Goal: Task Accomplishment & Management: Use online tool/utility

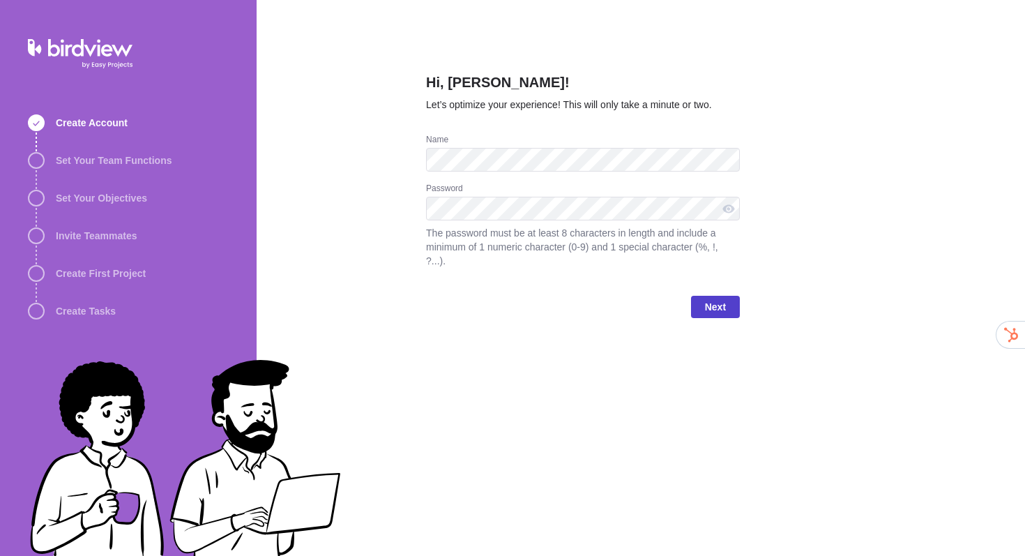
click at [720, 310] on span "Next" at bounding box center [715, 306] width 21 height 17
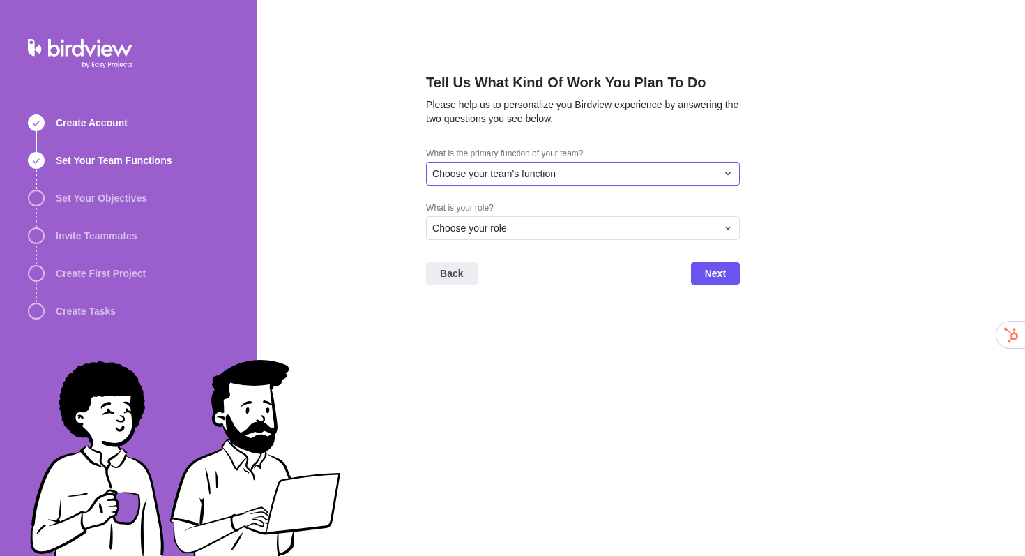
click at [530, 176] on span "Choose your team's function" at bounding box center [493, 174] width 123 height 14
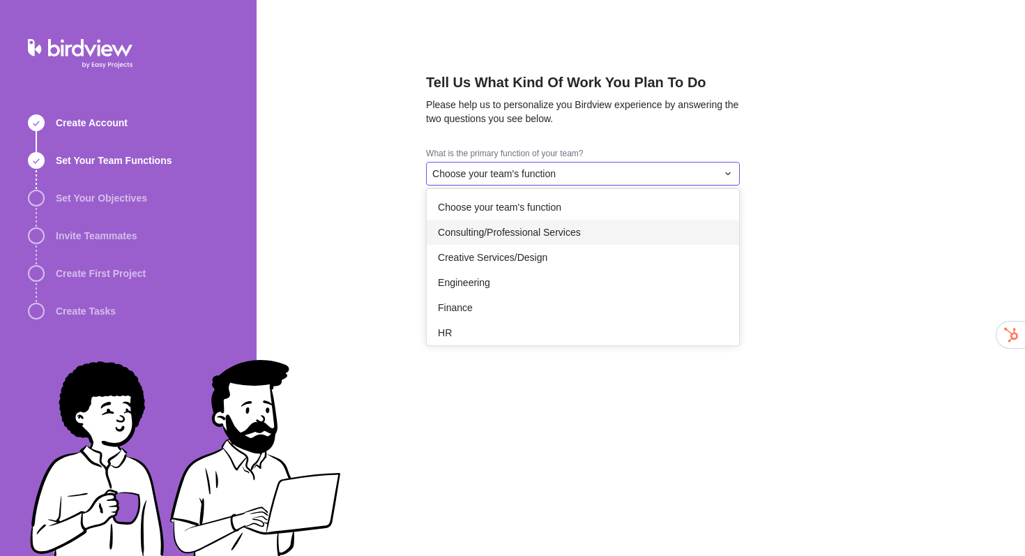
click at [550, 229] on span "Consulting/Professional Services" at bounding box center [509, 232] width 143 height 14
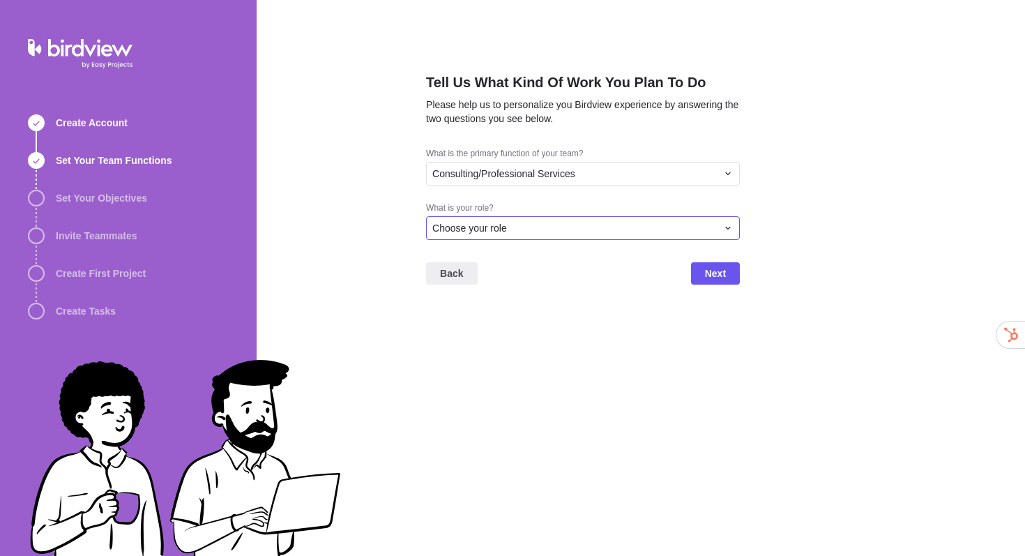
click at [550, 229] on div "Choose your role" at bounding box center [574, 228] width 285 height 14
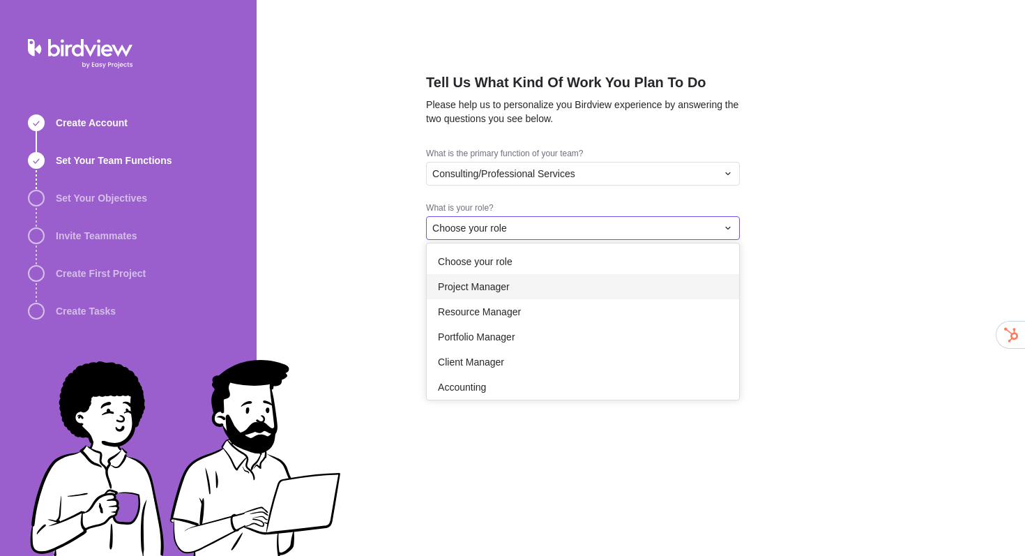
click at [572, 279] on div "Project Manager" at bounding box center [583, 286] width 312 height 25
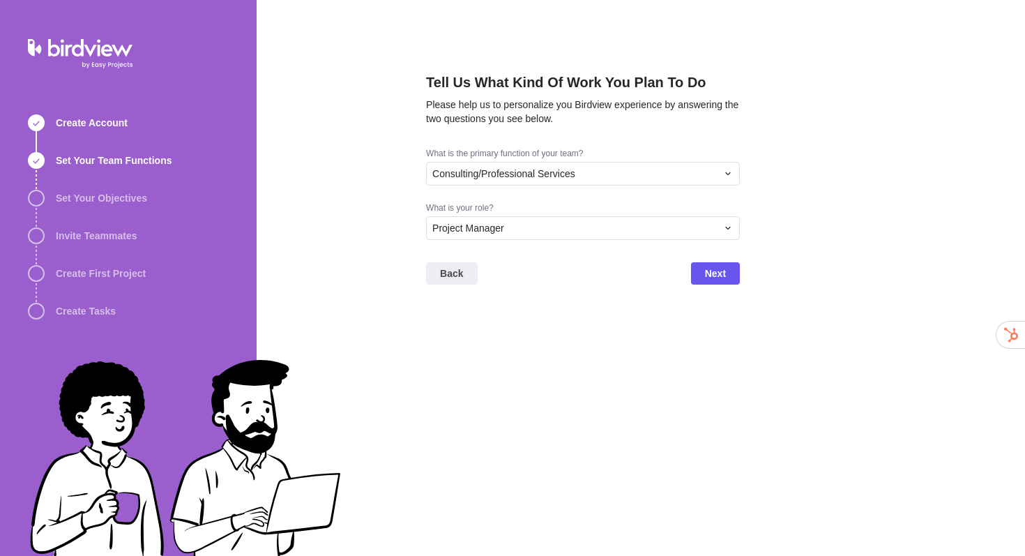
click at [689, 276] on div "Back Next" at bounding box center [583, 279] width 314 height 56
click at [713, 276] on span "Next" at bounding box center [715, 273] width 21 height 17
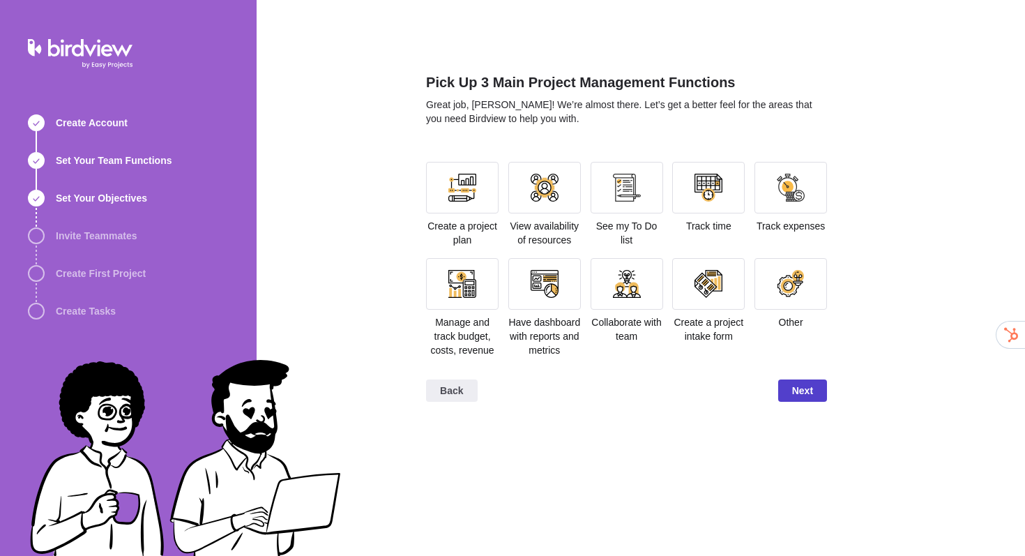
click at [794, 399] on span "Next" at bounding box center [802, 390] width 21 height 17
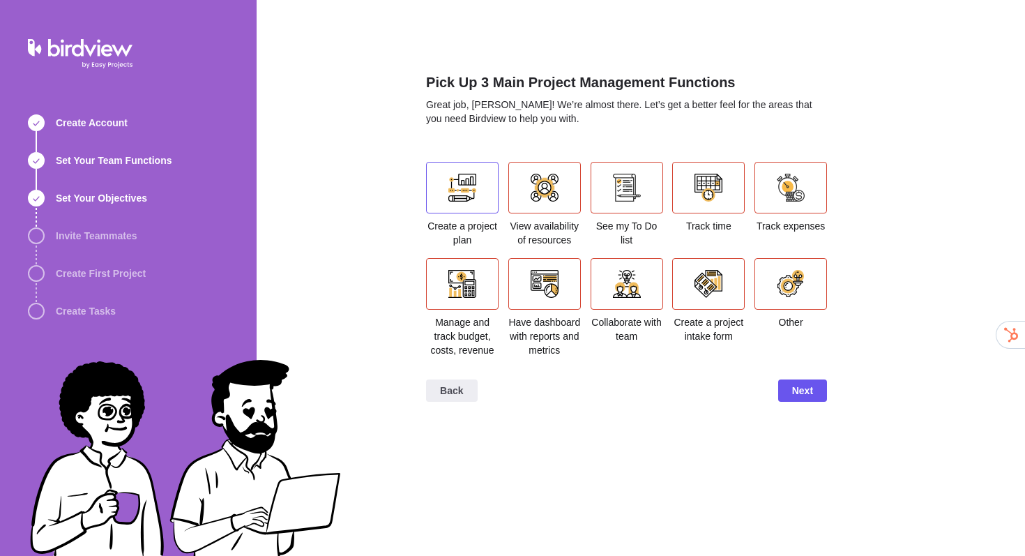
click at [455, 191] on div at bounding box center [462, 188] width 28 height 28
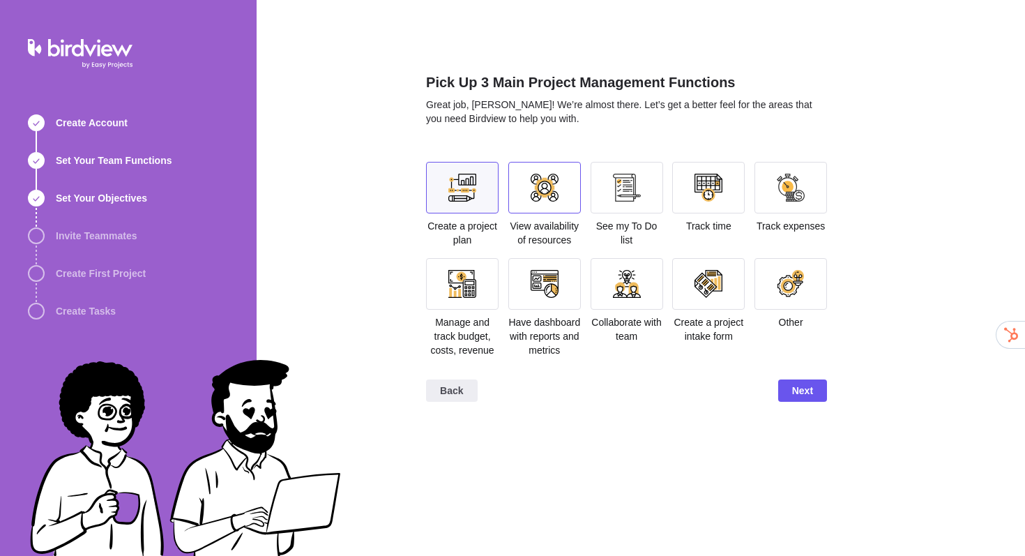
click at [563, 202] on div at bounding box center [544, 188] width 73 height 52
click at [624, 202] on div at bounding box center [627, 188] width 73 height 52
click at [722, 217] on div "Track time" at bounding box center [708, 197] width 73 height 71
click at [710, 197] on div at bounding box center [709, 188] width 28 height 28
click at [808, 399] on span "Next" at bounding box center [802, 390] width 21 height 17
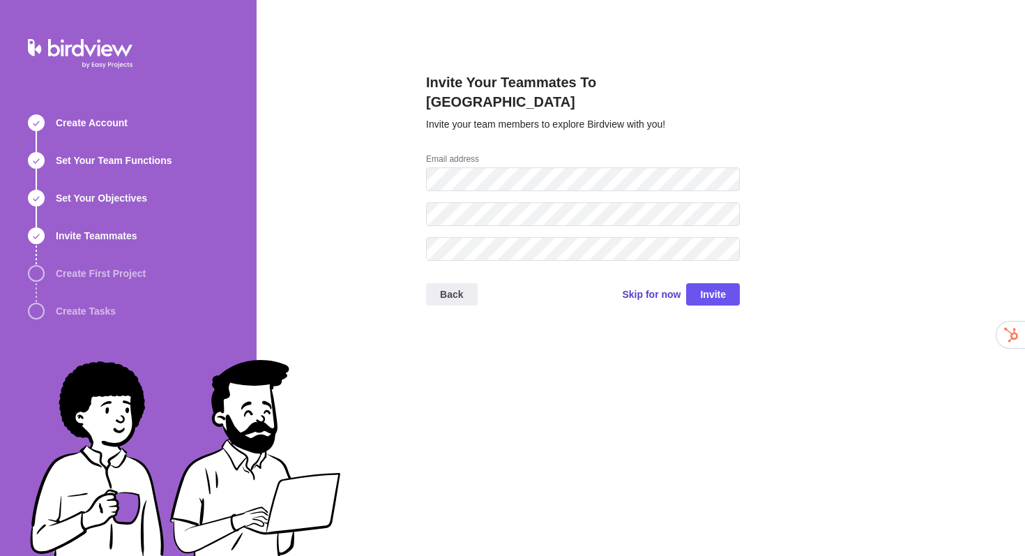
click at [632, 287] on span "Skip for now" at bounding box center [651, 294] width 59 height 14
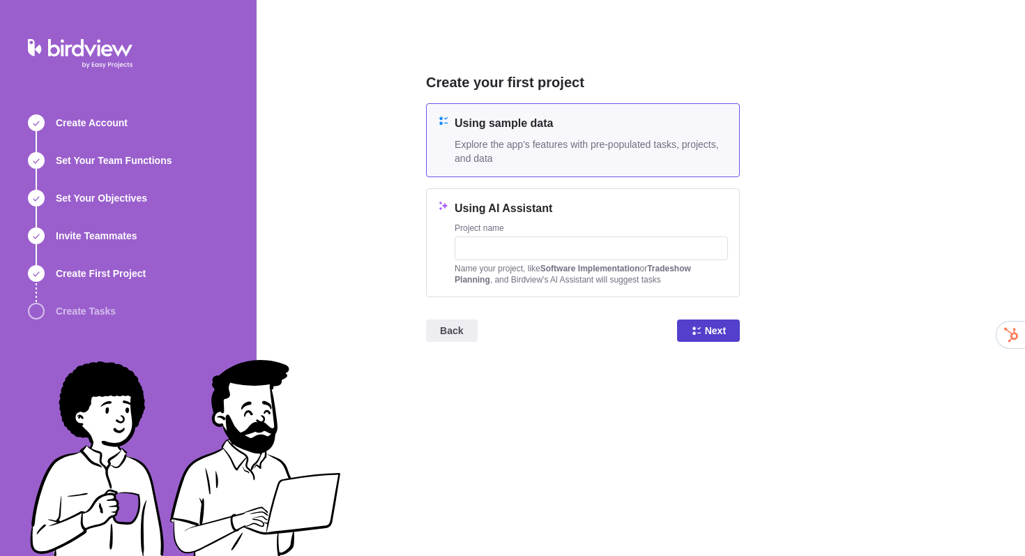
click at [729, 330] on span "Next" at bounding box center [708, 330] width 63 height 22
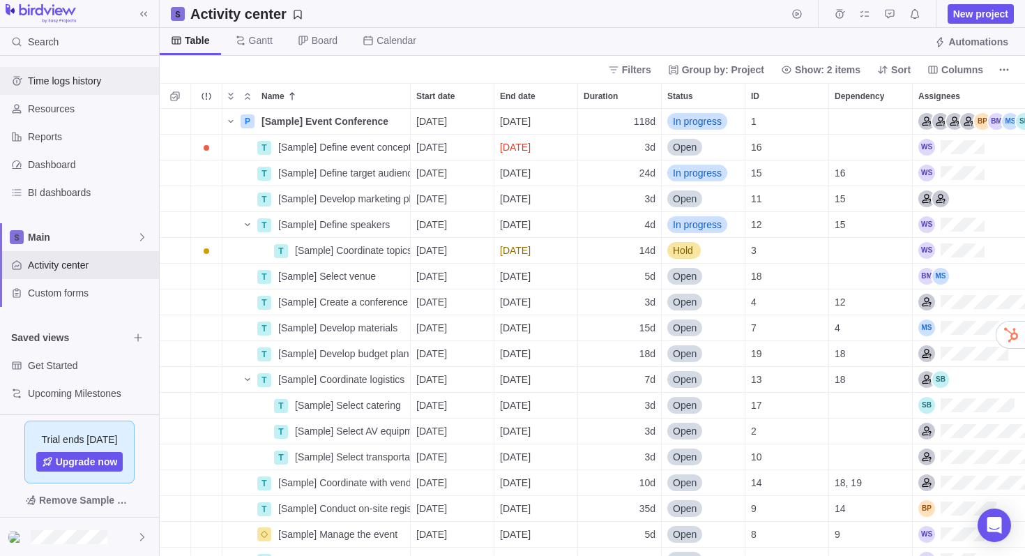
click at [88, 69] on div "Time logs history" at bounding box center [79, 81] width 159 height 28
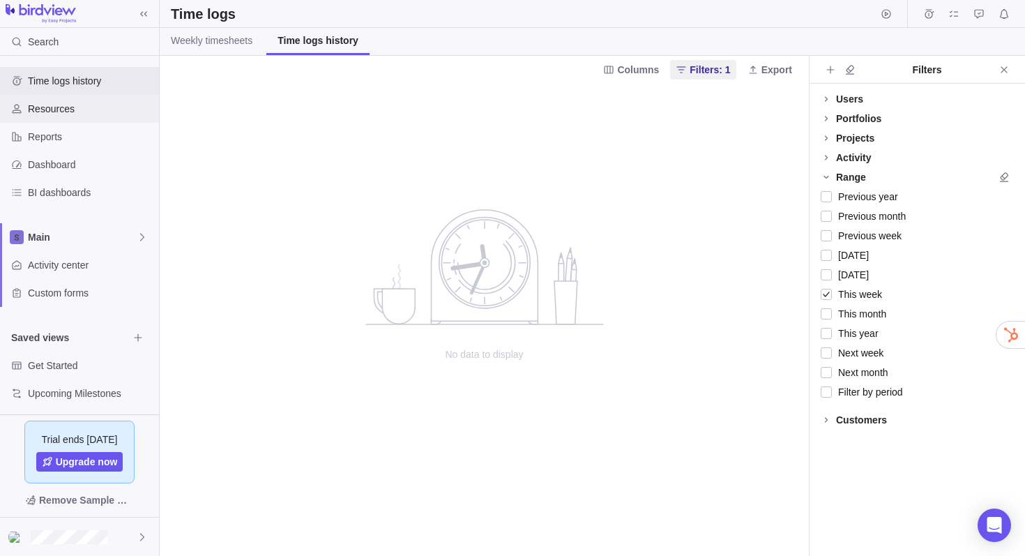
click at [96, 121] on div "Resources" at bounding box center [79, 109] width 159 height 28
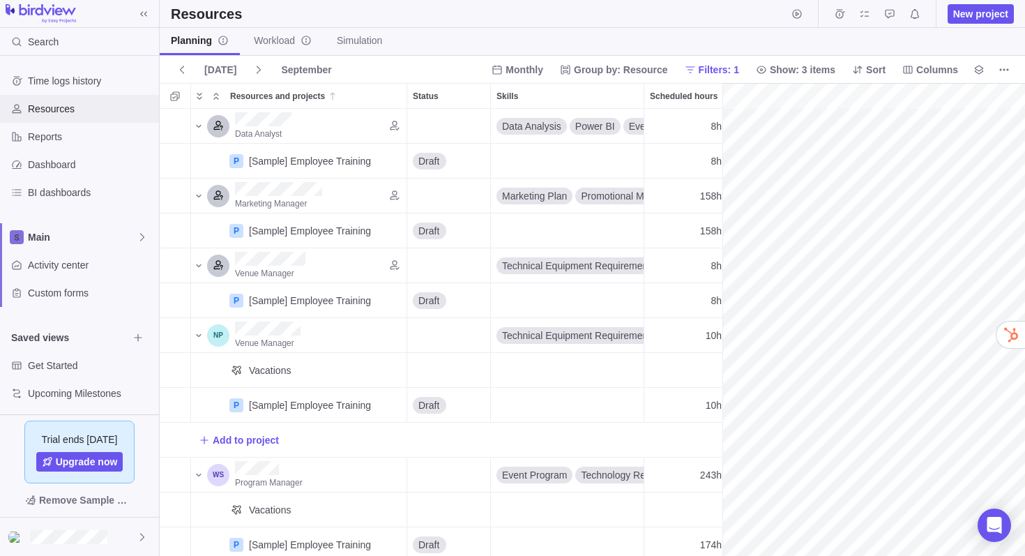
scroll to position [0, 242]
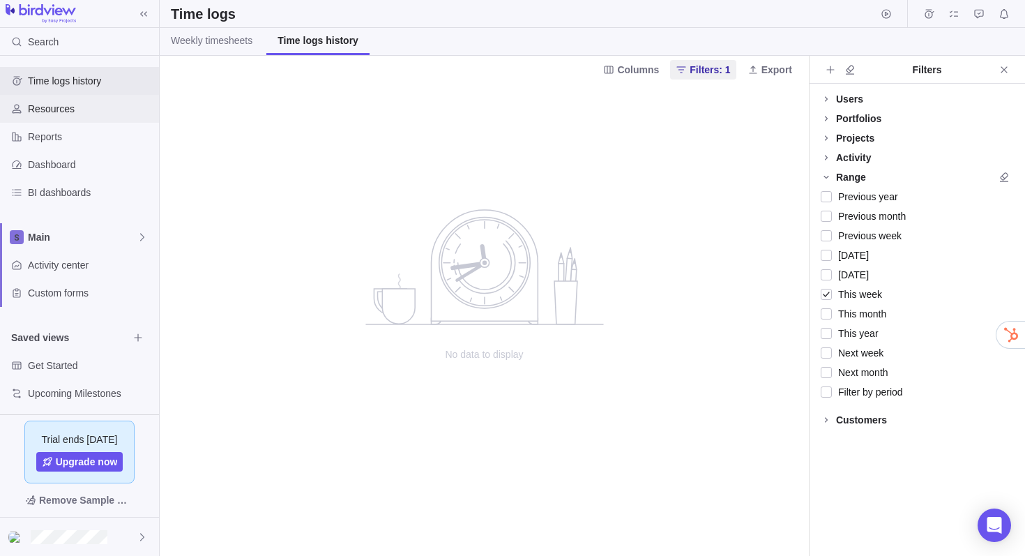
click at [53, 107] on span "Resources" at bounding box center [91, 109] width 126 height 14
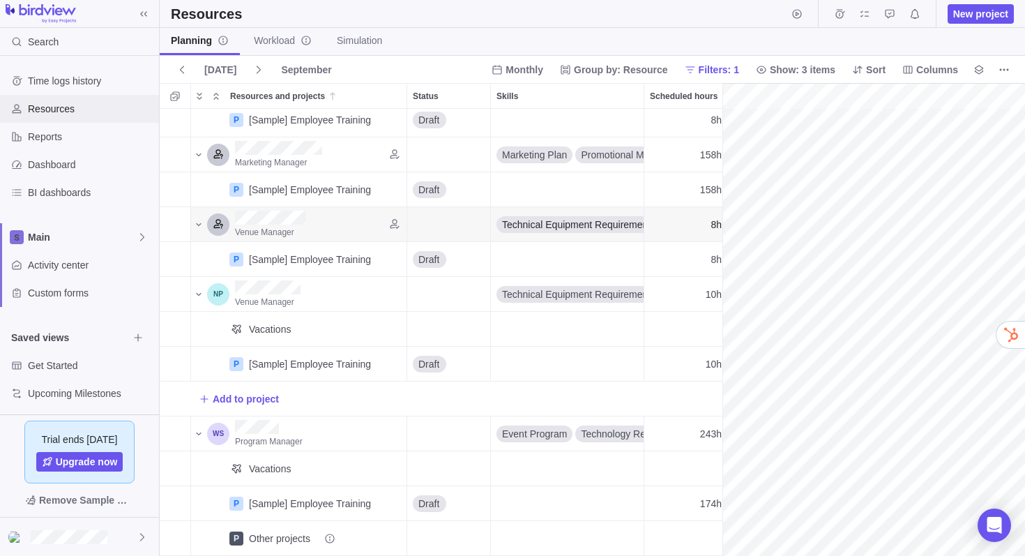
scroll to position [0, 242]
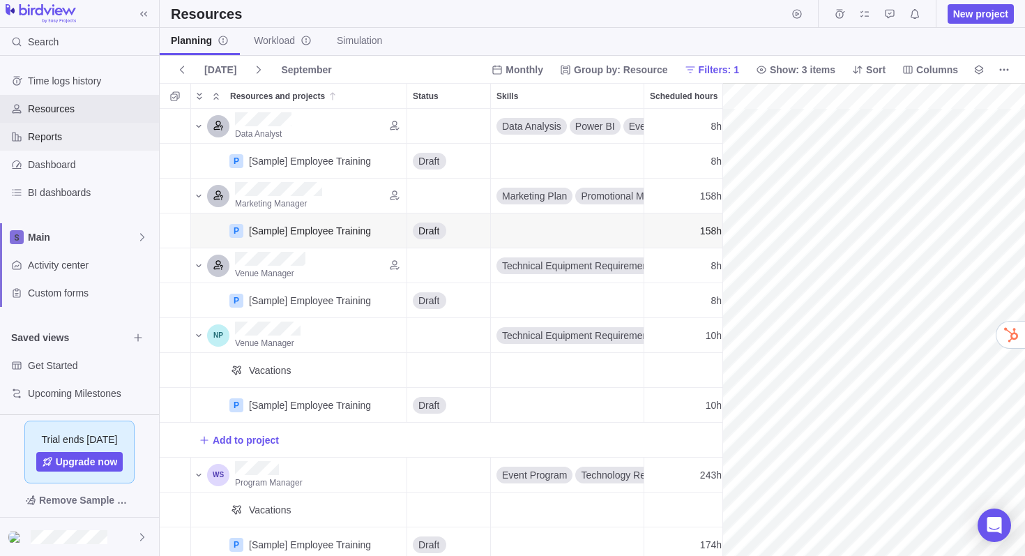
click at [86, 139] on span "Reports" at bounding box center [91, 137] width 126 height 14
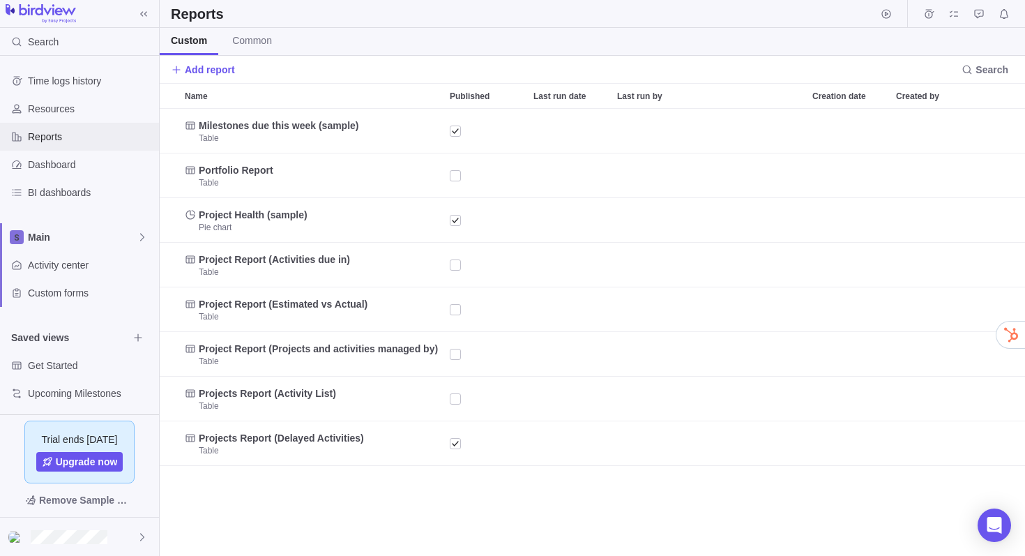
scroll to position [447, 865]
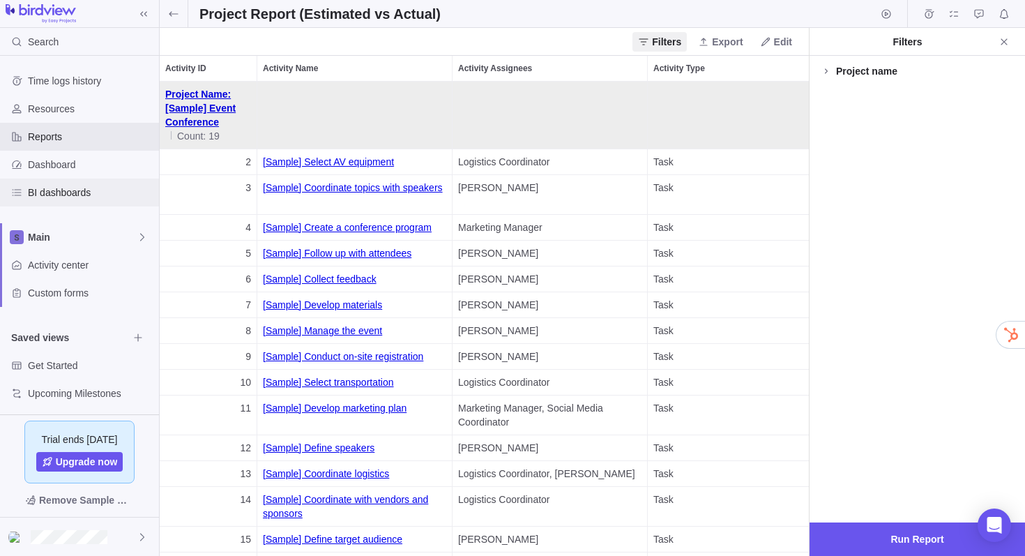
click at [89, 190] on span "BI dashboards" at bounding box center [91, 192] width 126 height 14
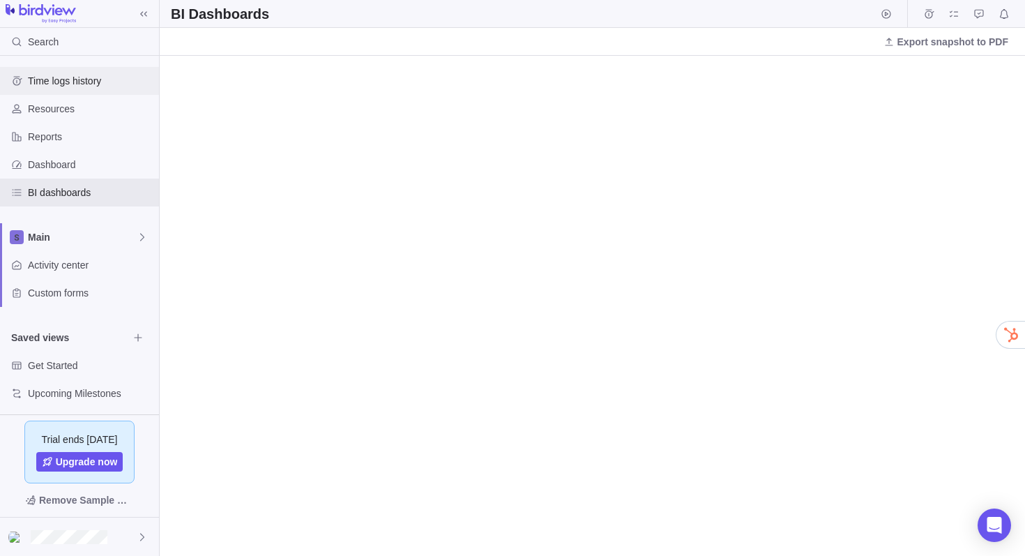
click at [69, 77] on span "Time logs history" at bounding box center [91, 81] width 126 height 14
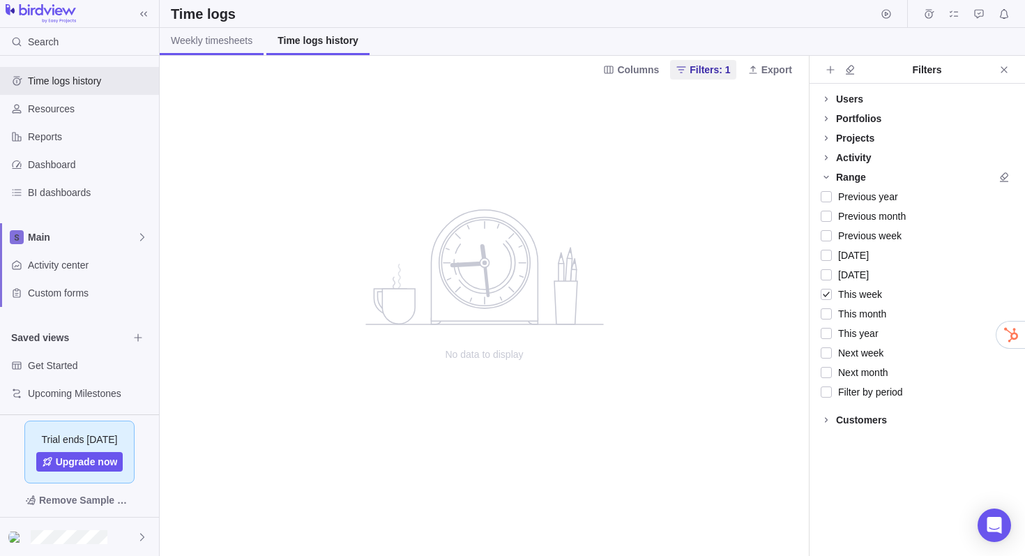
click at [213, 44] on span "Weekly timesheets" at bounding box center [212, 40] width 82 height 14
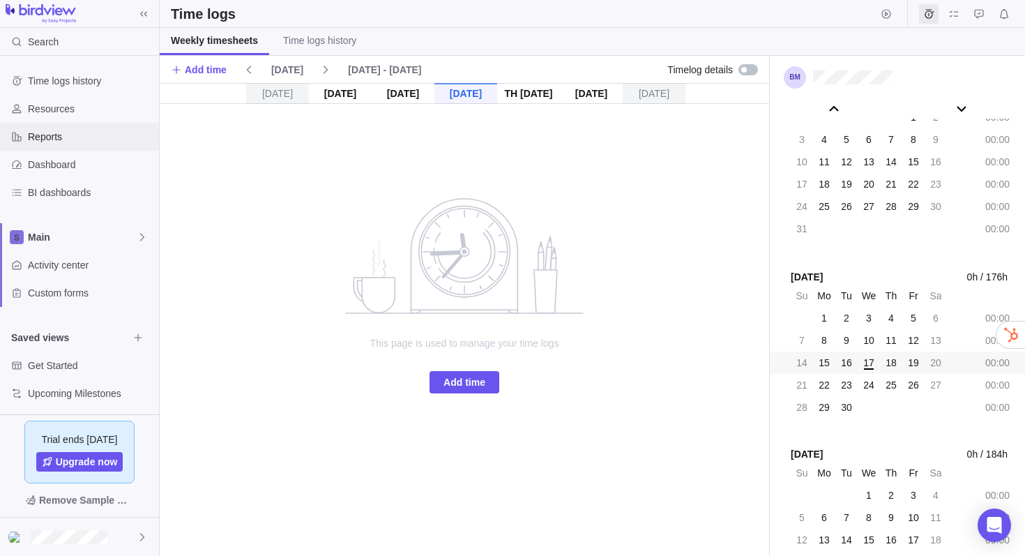
click at [80, 145] on div "Reports" at bounding box center [79, 137] width 159 height 28
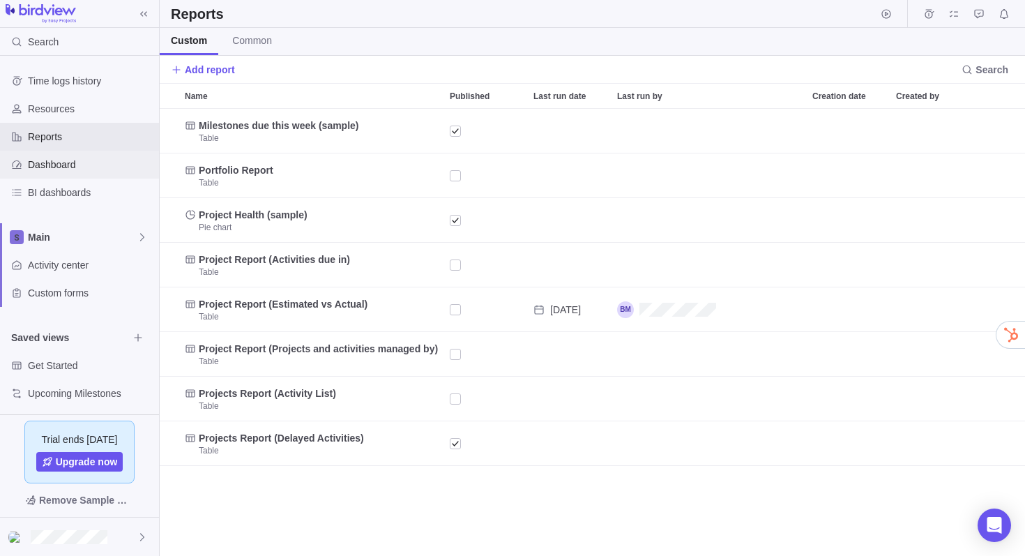
click at [84, 172] on div "Dashboard" at bounding box center [79, 165] width 159 height 28
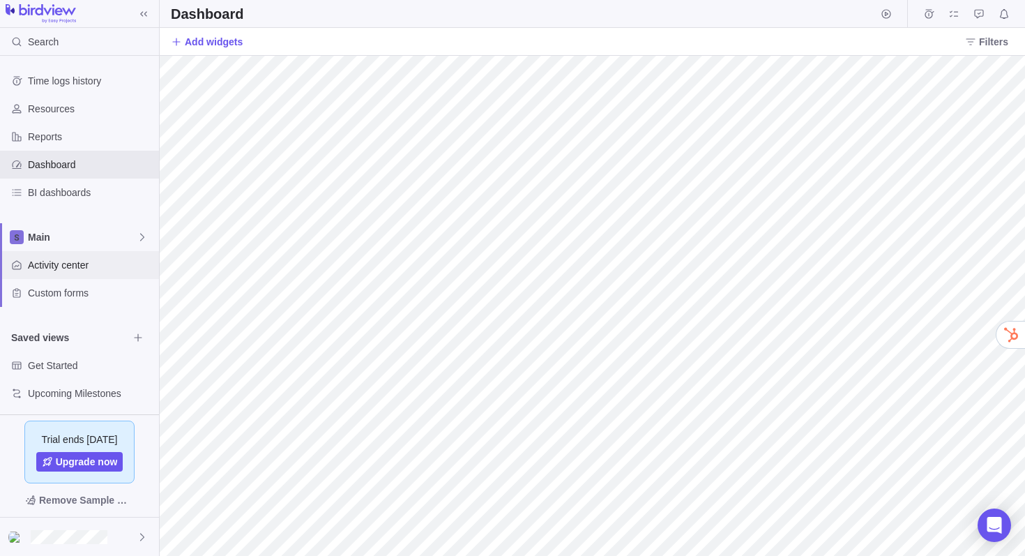
click at [77, 267] on span "Activity center" at bounding box center [91, 265] width 126 height 14
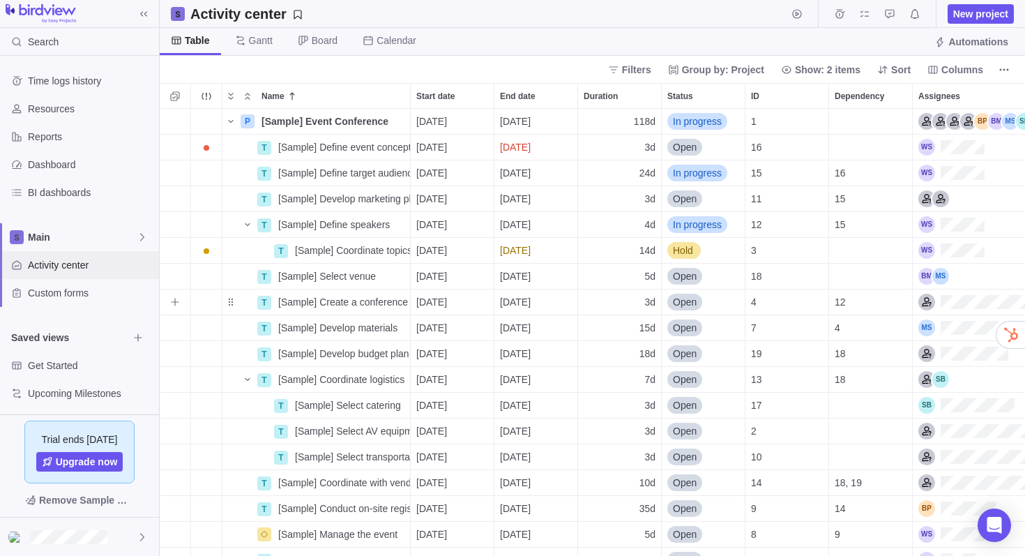
scroll to position [0, 14]
click at [332, 45] on span "Board" at bounding box center [325, 40] width 26 height 14
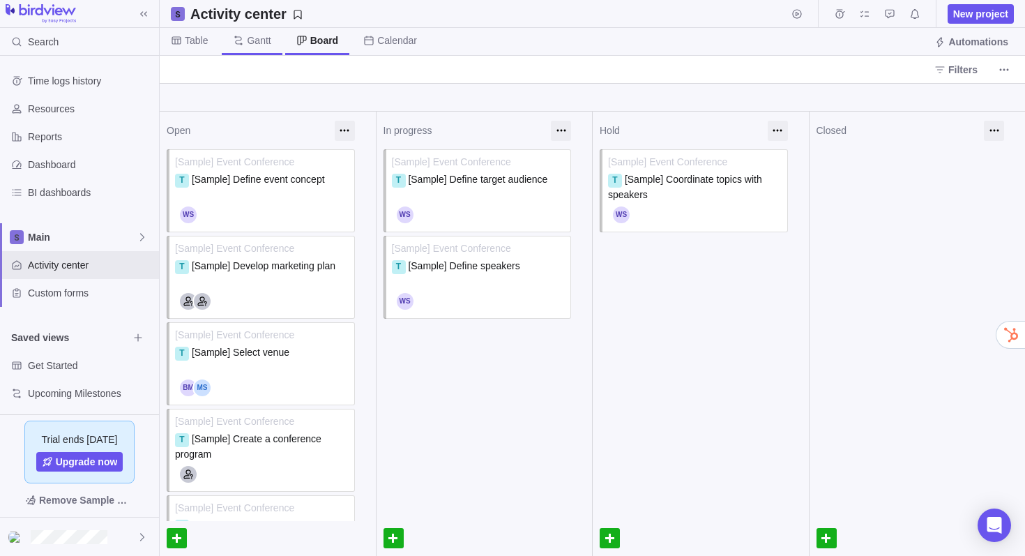
click at [265, 40] on span "Gantt" at bounding box center [259, 40] width 24 height 14
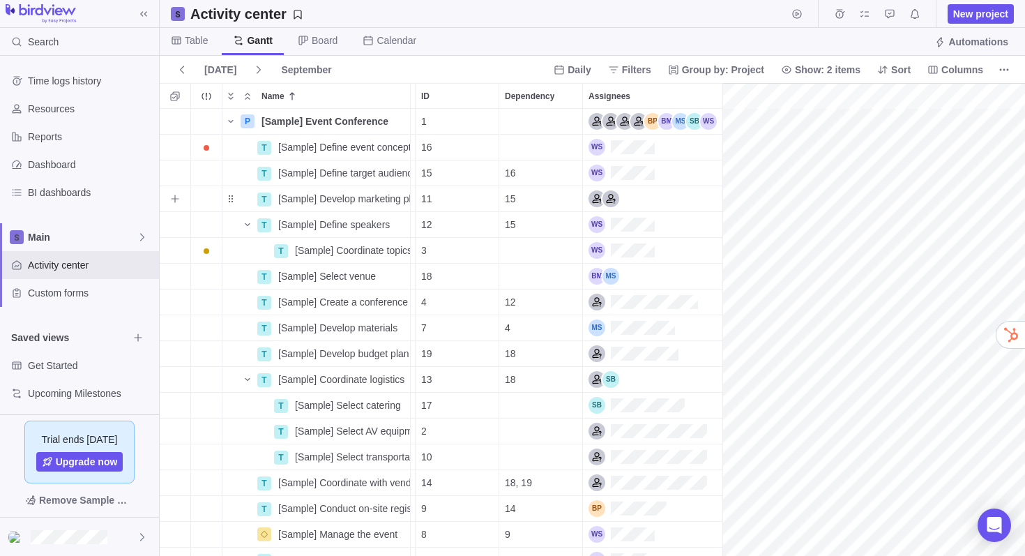
click at [692, 209] on div "Name Start date End date Duration Status ID Dependency Assignees P [Sample] Eve…" at bounding box center [592, 319] width 865 height 473
click at [684, 207] on div "Name Start date End date Duration Status ID Dependency Assignees P [Sample] Eve…" at bounding box center [592, 319] width 865 height 473
click at [677, 261] on div "Name Start date End date Duration Status ID Dependency Assignees P [Sample] Eve…" at bounding box center [592, 319] width 865 height 473
click at [538, 273] on div "Name Start date End date Duration Status ID Dependency Assignees P [Sample] Eve…" at bounding box center [592, 319] width 865 height 473
click at [308, 176] on span "[Sample] Define target audience" at bounding box center [344, 173] width 132 height 14
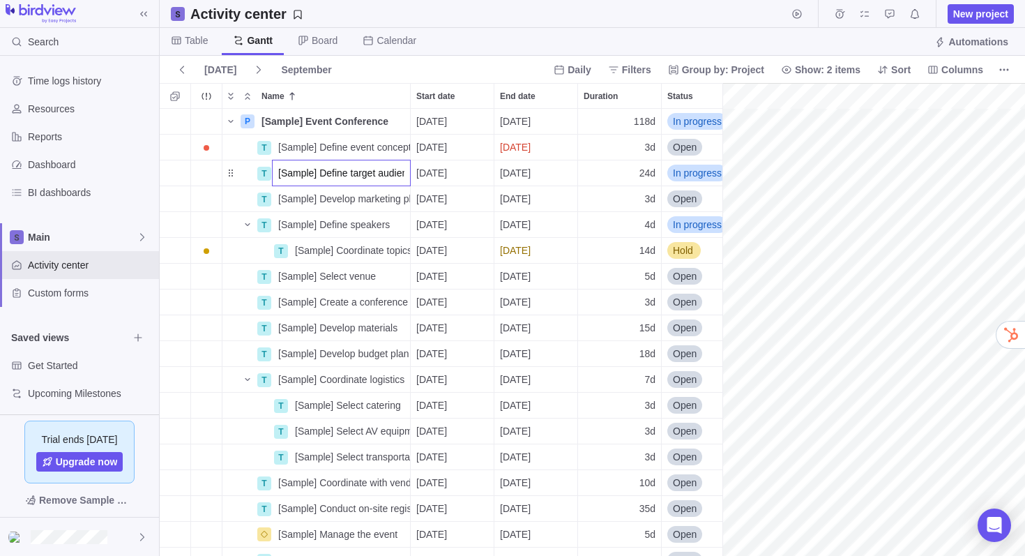
click at [386, 148] on div "P [Sample] Event Conference Details [DATE] [DATE] 118d In progress 1 T [Sample]…" at bounding box center [441, 332] width 563 height 447
click at [370, 147] on span "Details" at bounding box center [366, 147] width 32 height 14
